Goal: Information Seeking & Learning: Check status

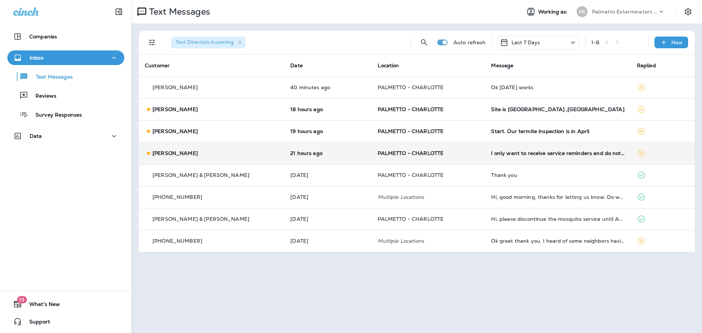
click at [200, 154] on div "[PERSON_NAME]" at bounding box center [212, 154] width 134 height 8
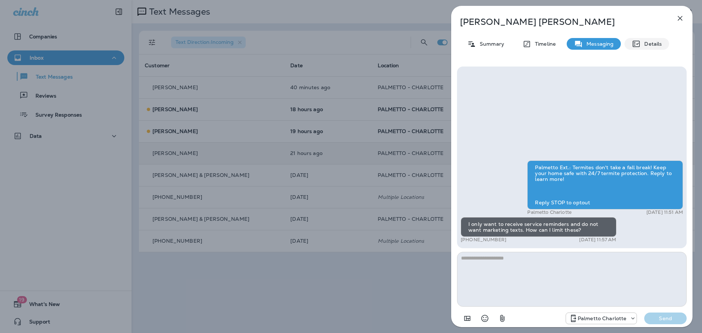
click at [651, 41] on p "Details" at bounding box center [651, 44] width 21 height 6
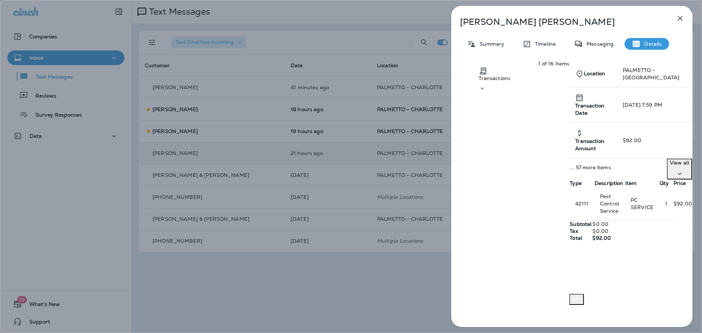
click at [670, 160] on p "View all" at bounding box center [679, 163] width 19 height 6
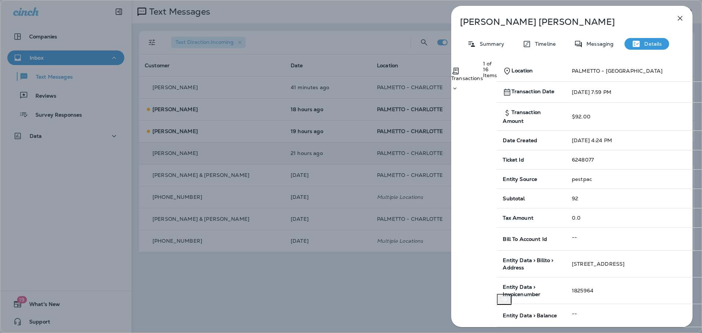
click at [681, 18] on icon "button" at bounding box center [680, 18] width 5 height 5
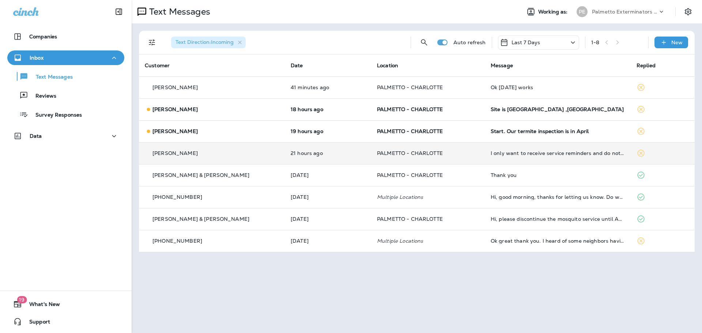
click at [213, 157] on div "[PERSON_NAME]" at bounding box center [212, 154] width 134 height 8
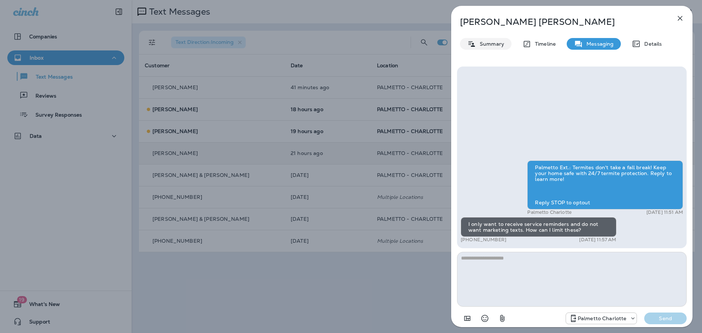
click at [499, 43] on p "Summary" at bounding box center [490, 44] width 28 height 6
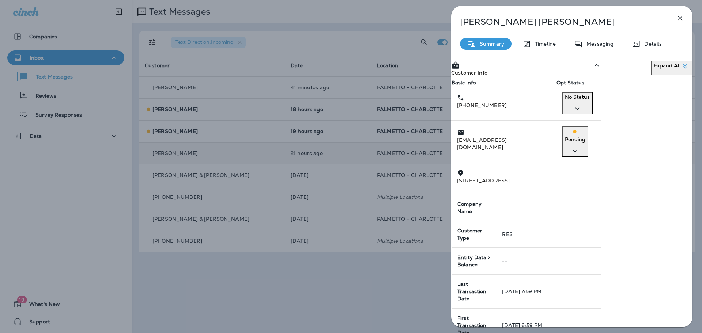
scroll to position [73, 0]
click at [679, 19] on icon "button" at bounding box center [680, 18] width 9 height 9
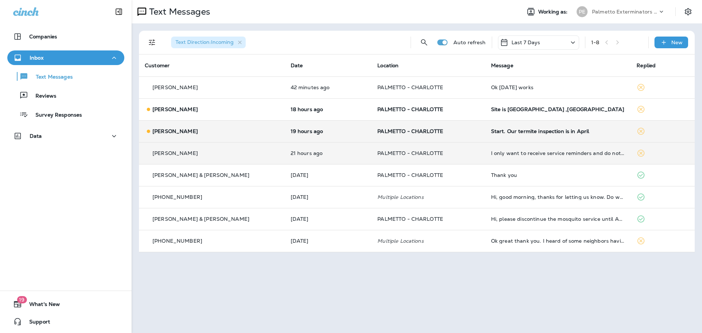
click at [215, 131] on div "[PERSON_NAME]" at bounding box center [212, 132] width 134 height 8
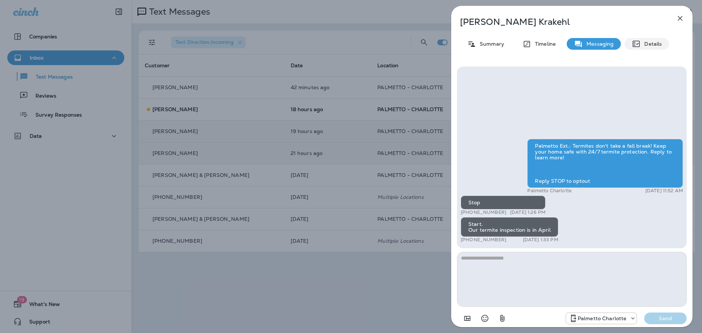
click at [662, 44] on div "Details" at bounding box center [647, 44] width 45 height 12
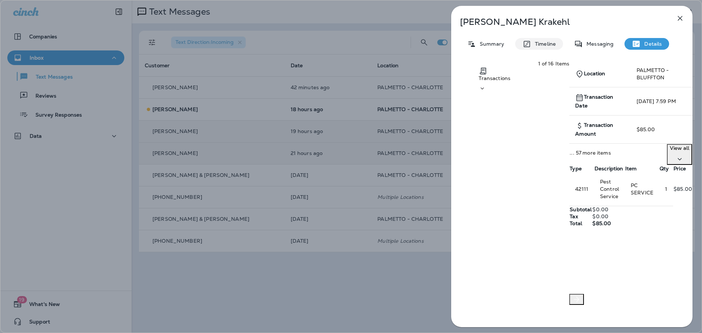
click at [542, 44] on p "Timeline" at bounding box center [544, 44] width 25 height 6
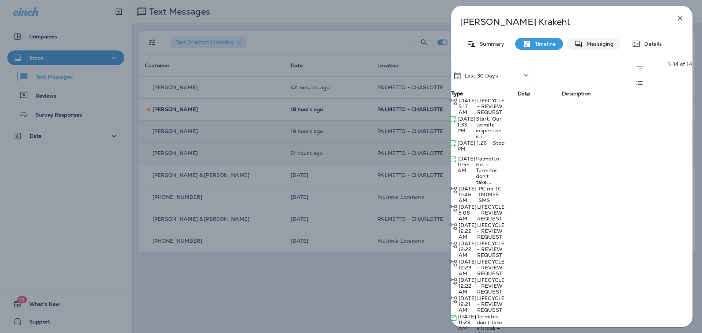
click at [597, 45] on p "Messaging" at bounding box center [598, 44] width 31 height 6
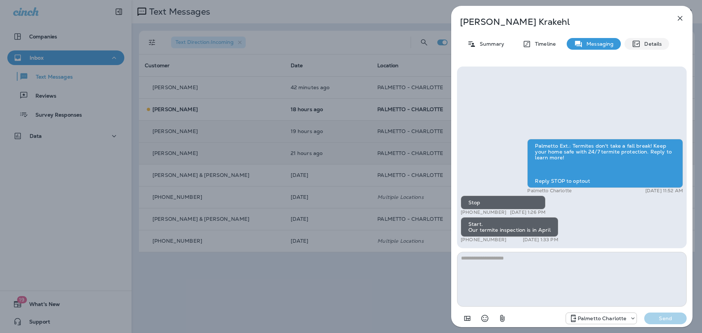
click at [657, 43] on p "Details" at bounding box center [651, 44] width 21 height 6
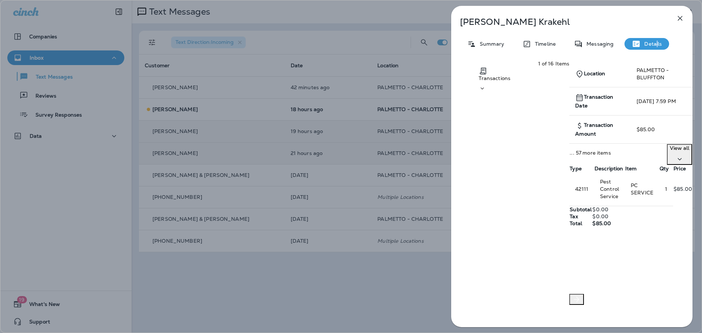
click at [670, 151] on p "View all" at bounding box center [679, 148] width 19 height 6
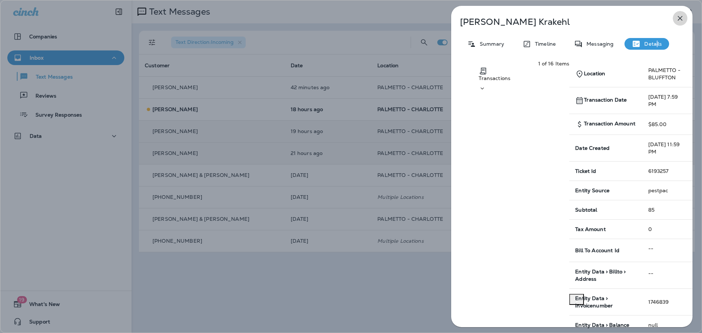
click at [683, 17] on icon "button" at bounding box center [680, 18] width 9 height 9
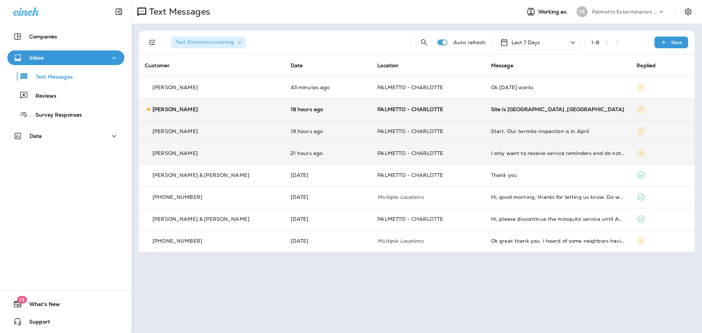
click at [229, 113] on div "[PERSON_NAME]" at bounding box center [212, 110] width 134 height 8
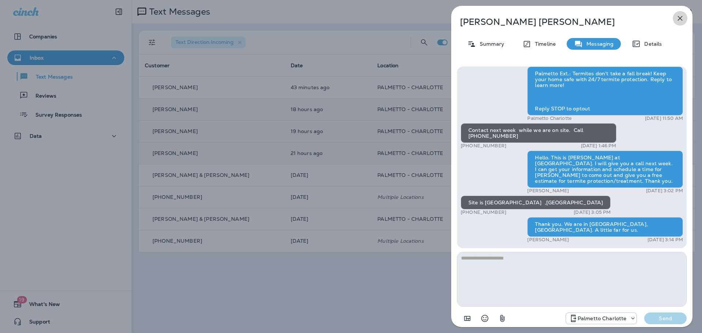
click at [681, 15] on icon "button" at bounding box center [680, 18] width 9 height 9
